Goal: Task Accomplishment & Management: Use online tool/utility

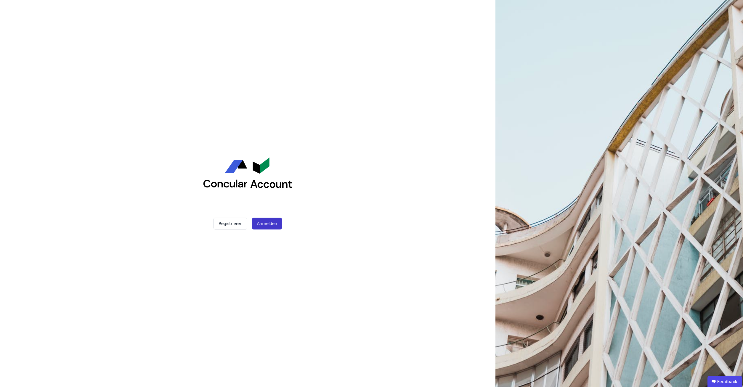
click at [258, 222] on button "Anmelden" at bounding box center [267, 224] width 30 height 12
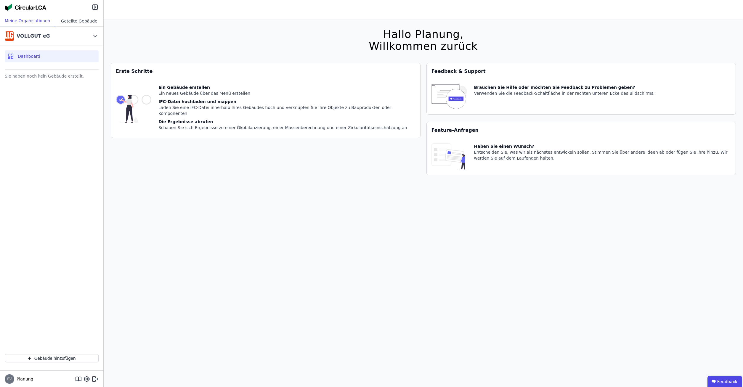
click at [76, 22] on div "Geteilte Gebäude" at bounding box center [79, 20] width 49 height 11
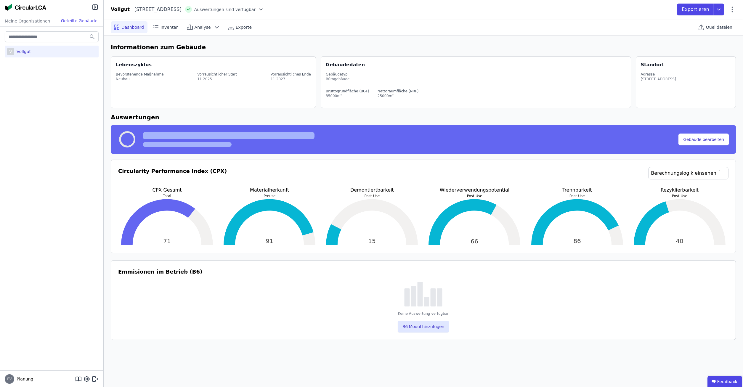
select select "*"
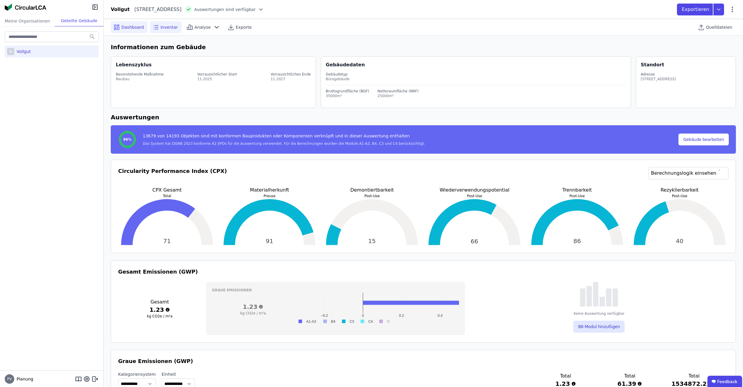
click at [165, 27] on span "Inventar" at bounding box center [168, 27] width 17 height 6
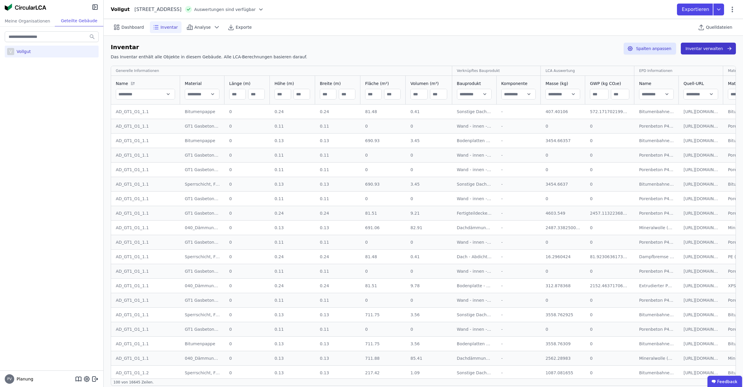
click at [709, 48] on button "Inventar verwalten" at bounding box center [707, 49] width 55 height 12
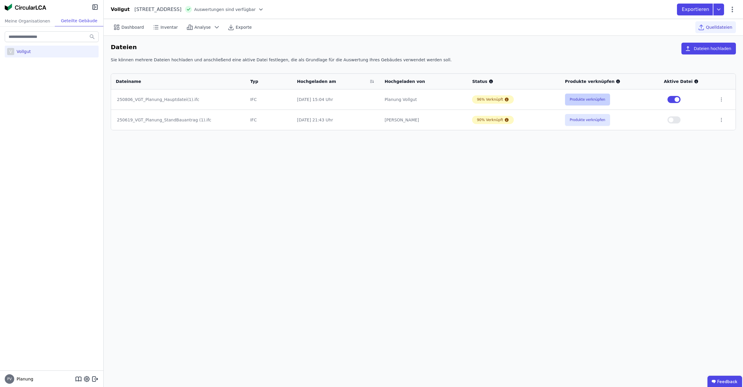
click at [586, 100] on button "Produkte verknüpfen" at bounding box center [587, 100] width 45 height 12
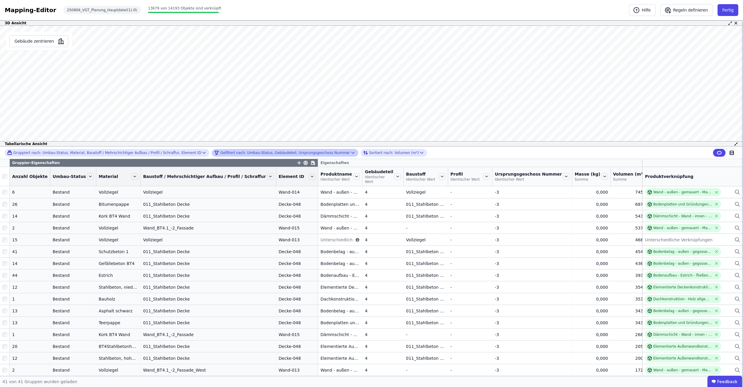
click at [304, 152] on div "Gefiltert nach: Umbau-Status, Gebäudeteil, Ursprungsgeschoss Nummer" at bounding box center [282, 152] width 136 height 7
click at [253, 154] on div "Gefiltert nach: Umbau-Status, Gebäudeteil, Ursprungsgeschoss Nummer" at bounding box center [282, 152] width 136 height 7
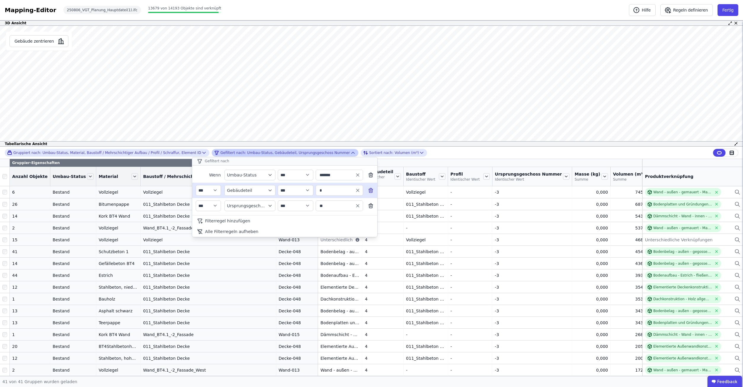
click at [372, 190] on icon at bounding box center [371, 190] width 6 height 6
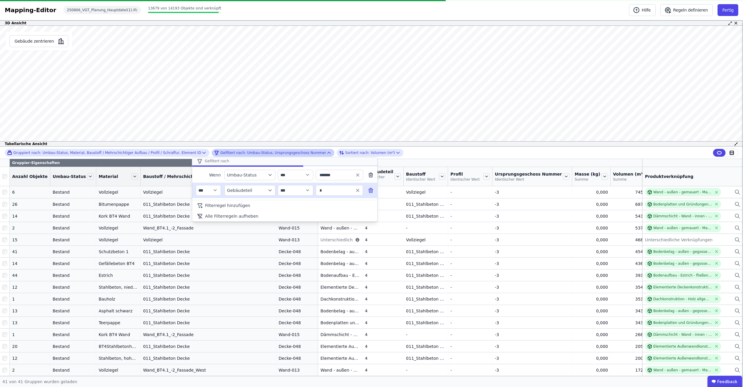
type input "**"
click at [372, 190] on icon at bounding box center [371, 190] width 6 height 6
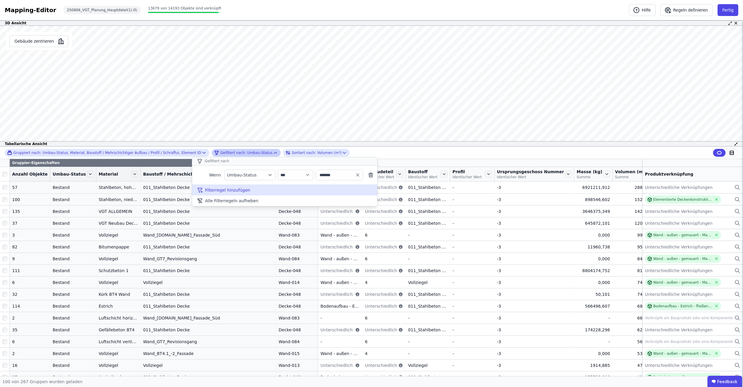
click at [220, 191] on span "Filterregel hinzufügen" at bounding box center [227, 190] width 45 height 6
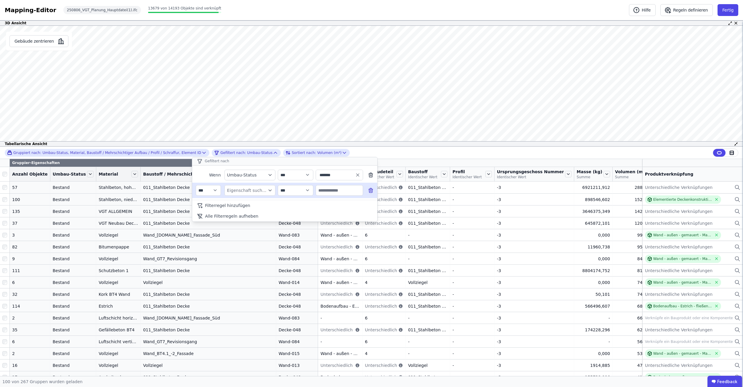
click at [243, 191] on div "Eigenschaft suchen" at bounding box center [247, 190] width 40 height 6
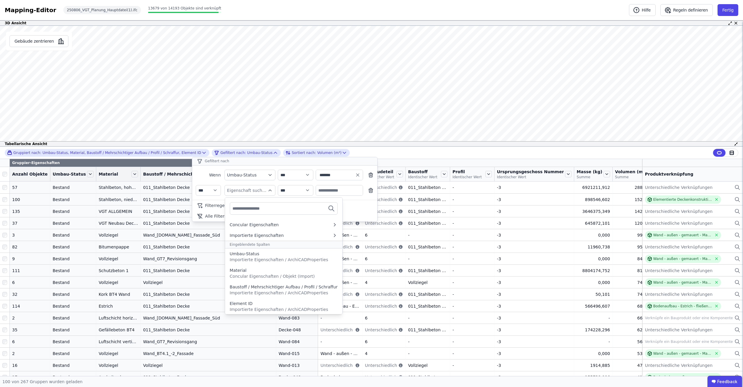
click at [252, 207] on input "text" at bounding box center [254, 208] width 44 height 11
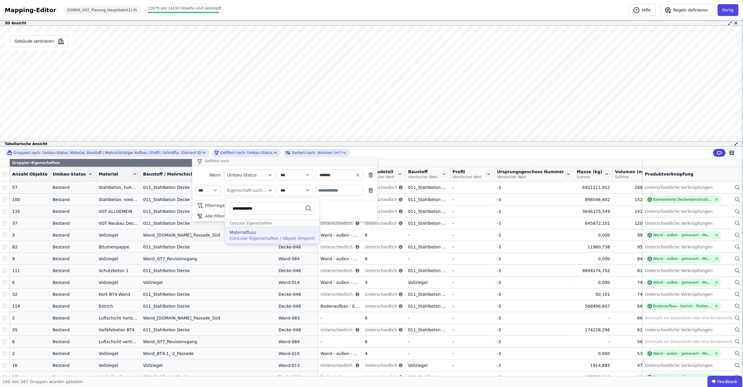
type input "**********"
click at [263, 236] on span "Concular Eigenschaften / Objekt (Import)" at bounding box center [272, 238] width 85 height 5
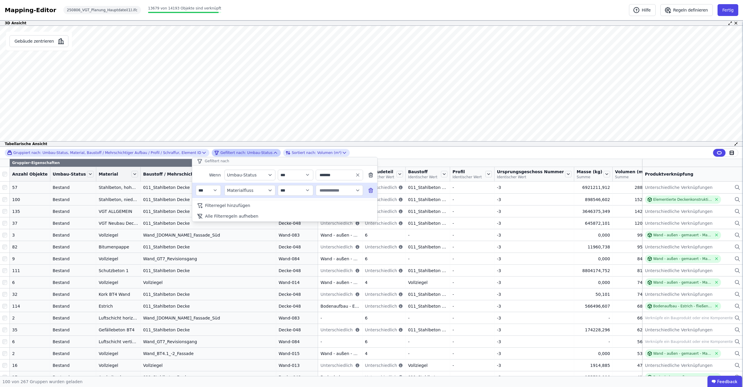
click at [342, 192] on input "text" at bounding box center [336, 190] width 37 height 11
click at [329, 226] on span "Temporär hinzugefügt" at bounding box center [344, 227] width 46 height 6
type input "**********"
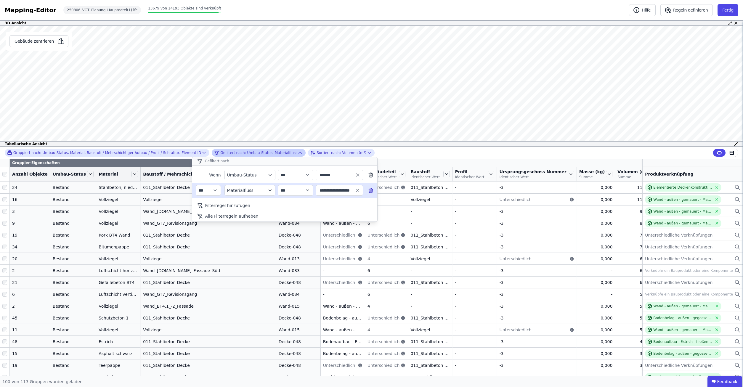
click at [400, 155] on div "**********" at bounding box center [371, 153] width 743 height 12
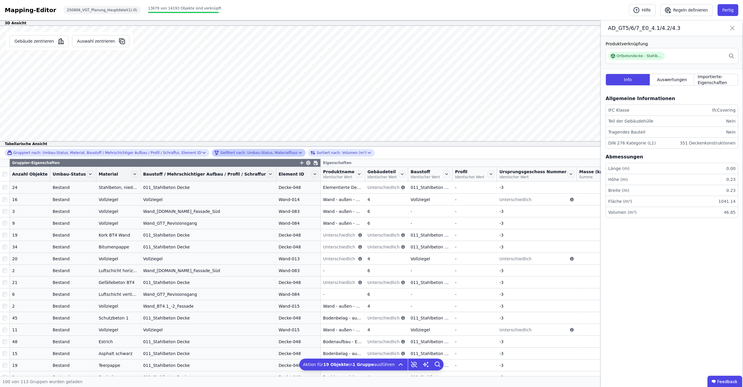
click at [732, 25] on icon at bounding box center [731, 28] width 7 height 8
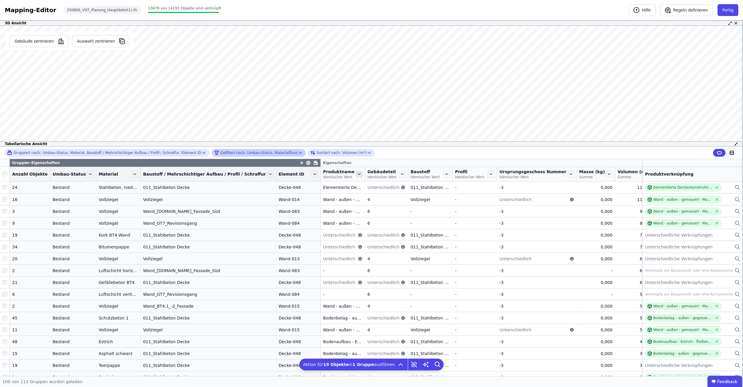
click at [356, 174] on icon at bounding box center [359, 174] width 7 height 7
click at [355, 204] on li "Nach “Produktname” gruppieren" at bounding box center [408, 202] width 106 height 11
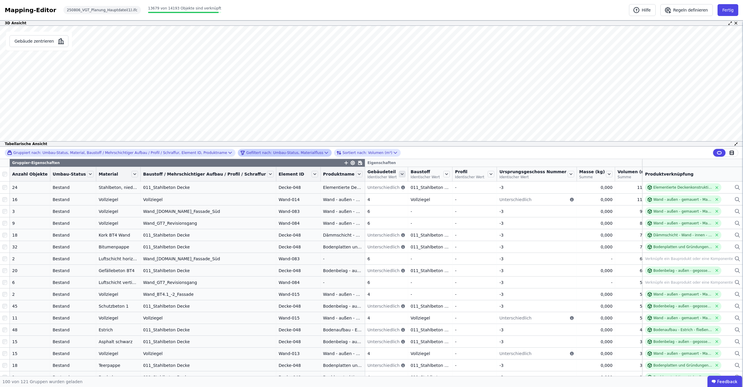
click at [399, 174] on icon at bounding box center [402, 174] width 7 height 7
click at [398, 206] on li "Nach “Gebäudeteil” gruppieren" at bounding box center [450, 202] width 104 height 11
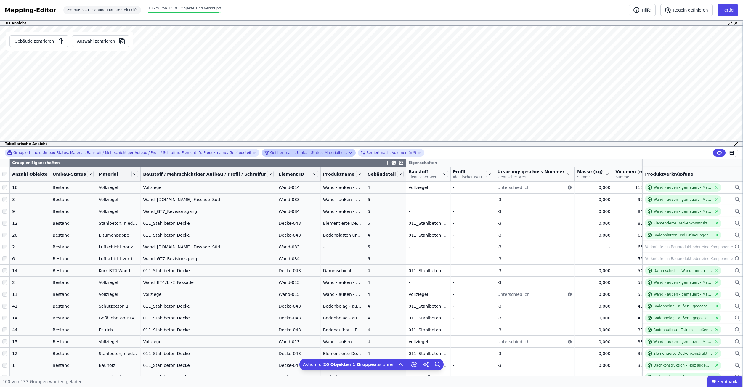
click at [198, 83] on div "Gebäude zentrieren Auswahl zentrieren AD_GT5/6/7_E0_4.1/4.2/4.3 Produktverknüpf…" at bounding box center [371, 86] width 743 height 121
drag, startPoint x: 128, startPoint y: 63, endPoint x: 337, endPoint y: 146, distance: 225.2
